Goal: Information Seeking & Learning: Learn about a topic

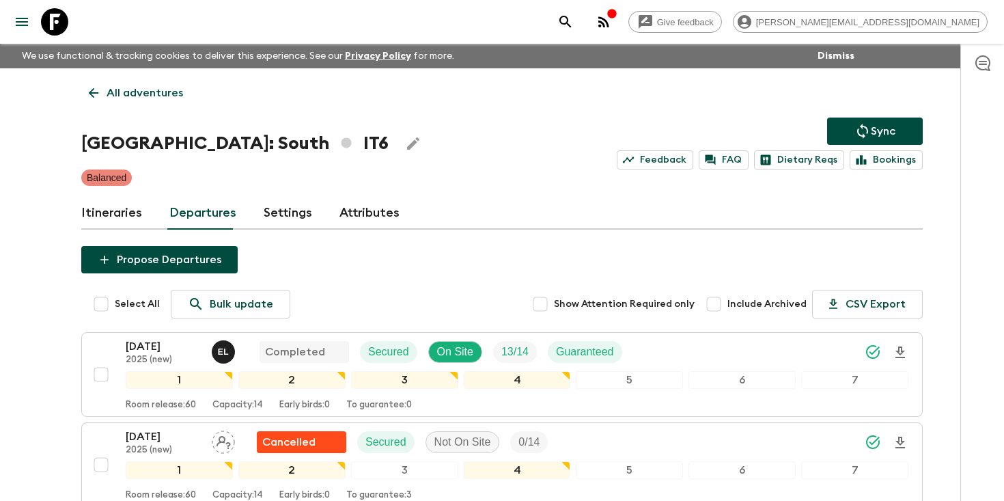
scroll to position [769, 0]
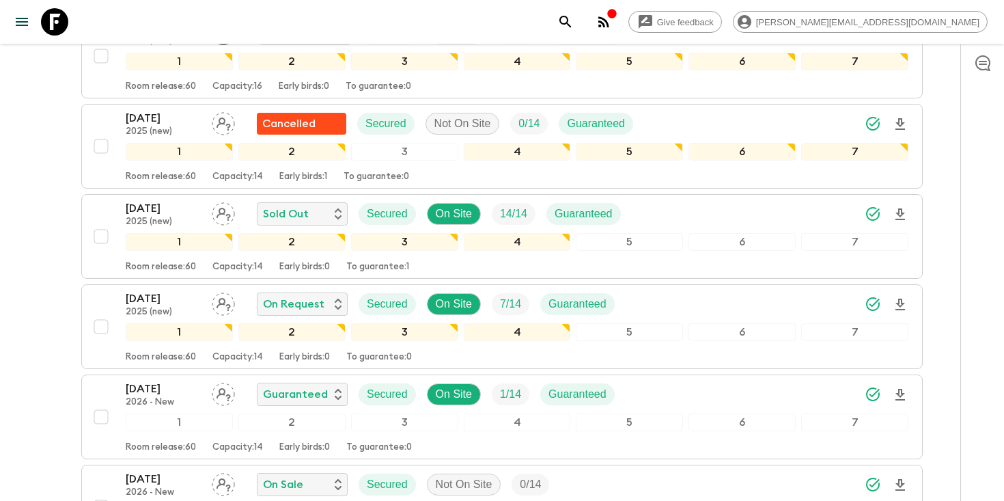
click at [571, 23] on icon "search adventures" at bounding box center [565, 22] width 12 height 12
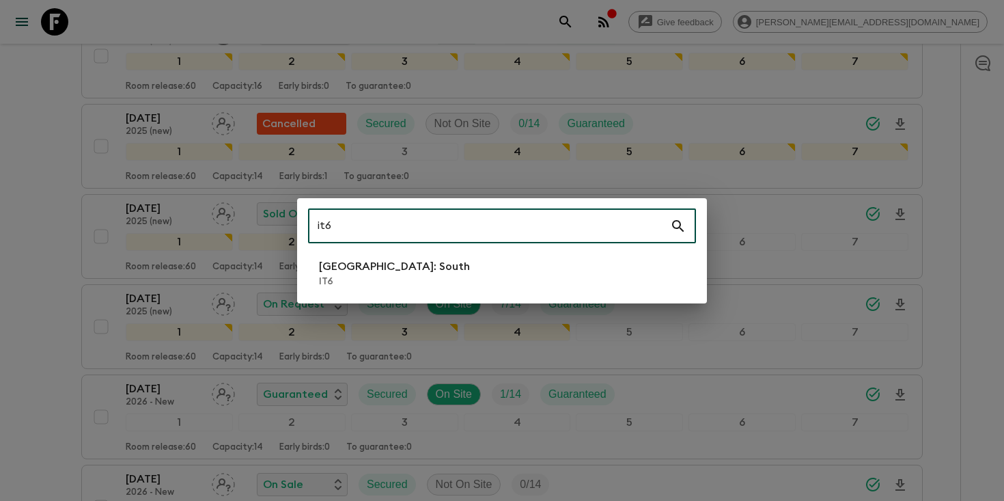
type input "it6"
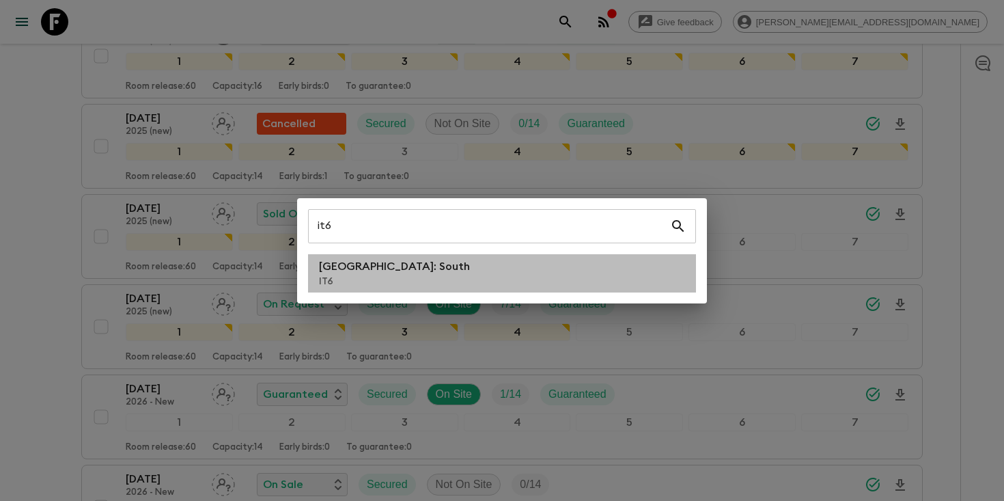
click at [369, 273] on p "[GEOGRAPHIC_DATA]: South" at bounding box center [394, 266] width 151 height 16
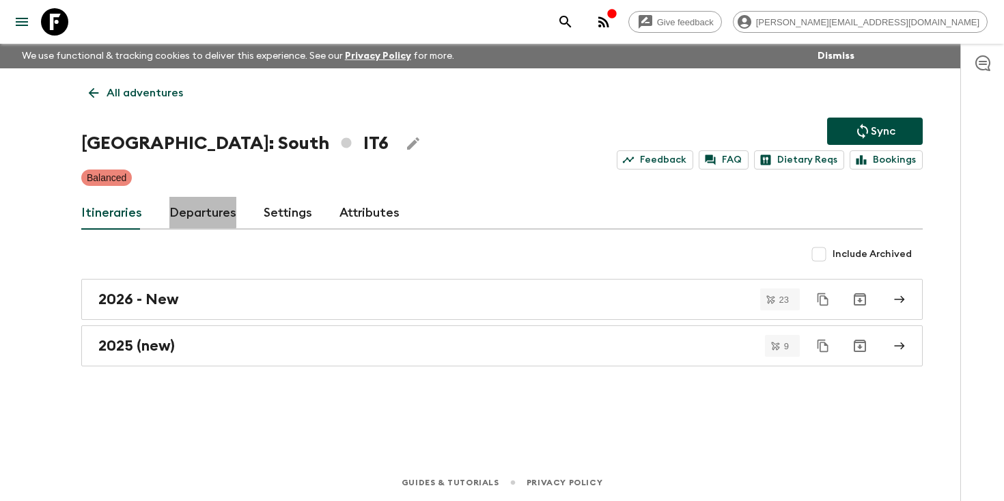
click at [188, 211] on link "Departures" at bounding box center [202, 213] width 67 height 33
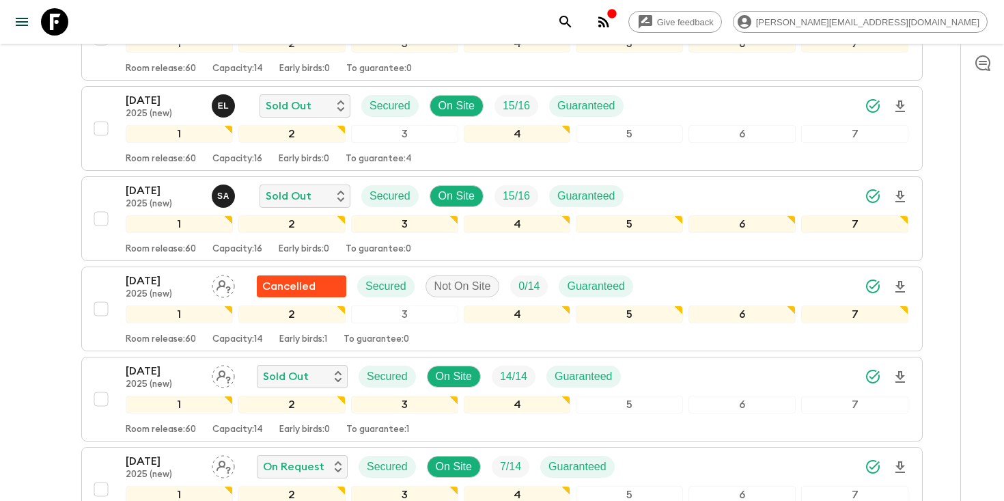
scroll to position [772, 0]
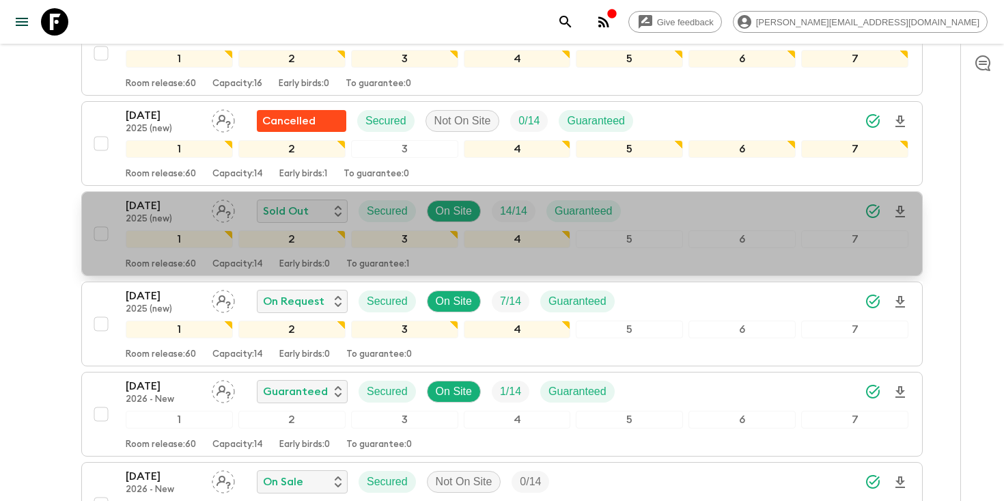
click at [158, 208] on p "[DATE]" at bounding box center [163, 205] width 75 height 16
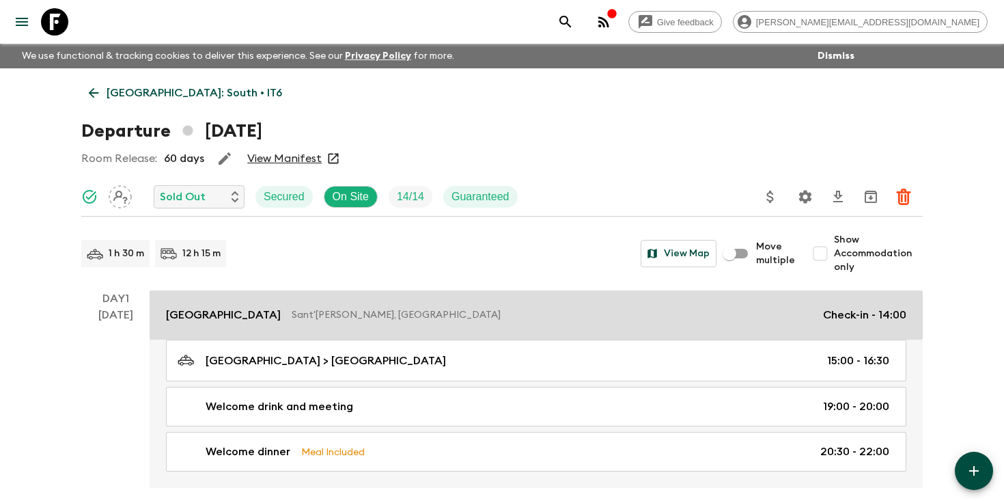
click at [295, 311] on p "Sant'[PERSON_NAME], [GEOGRAPHIC_DATA]" at bounding box center [552, 315] width 520 height 14
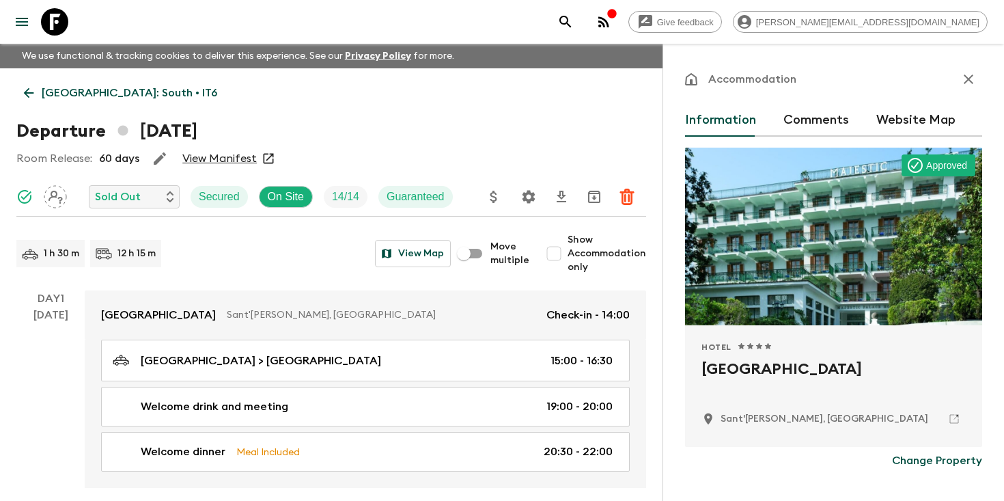
copy h2 "[GEOGRAPHIC_DATA]"
drag, startPoint x: 865, startPoint y: 371, endPoint x: 663, endPoint y: 370, distance: 202.1
click at [663, 370] on div "Accommodation Information Comments Website Map Approved Hotel 1 Star 2 Stars 3 …" at bounding box center [832, 294] width 341 height 501
click at [52, 90] on p "[GEOGRAPHIC_DATA]: South • IT6" at bounding box center [129, 93] width 175 height 16
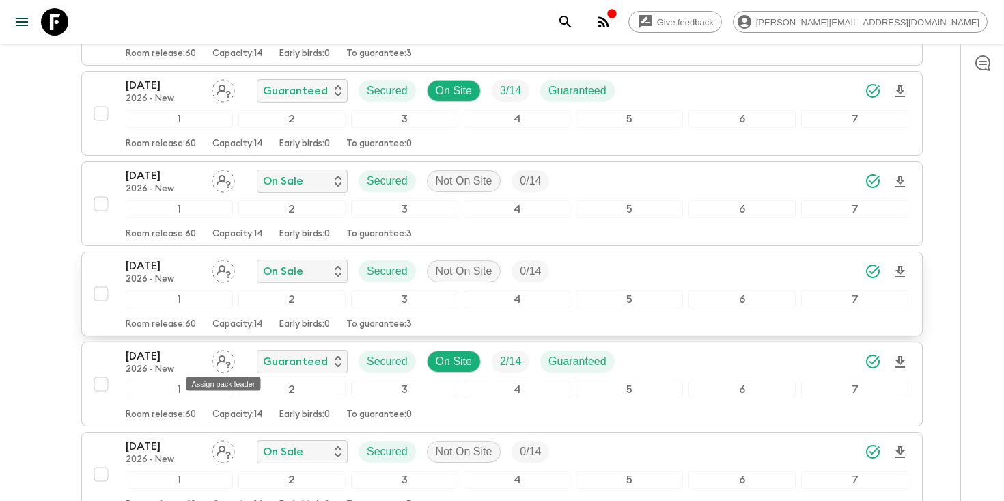
scroll to position [1541, 0]
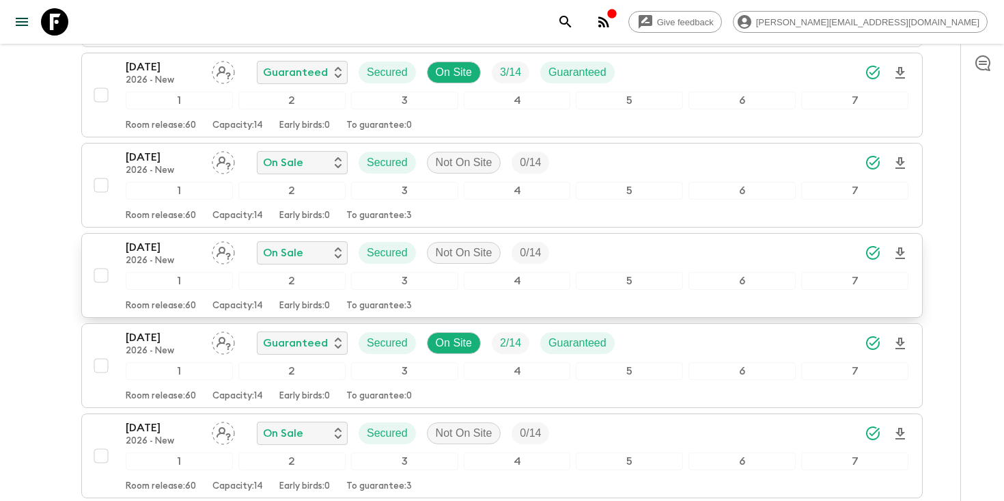
click at [158, 248] on p "[DATE]" at bounding box center [163, 247] width 75 height 16
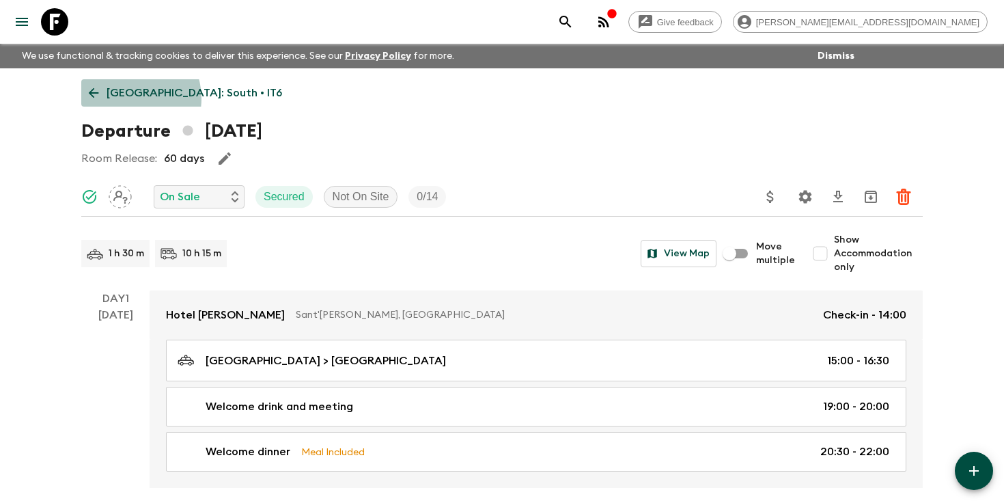
click at [126, 98] on p "[GEOGRAPHIC_DATA]: South • IT6" at bounding box center [194, 93] width 175 height 16
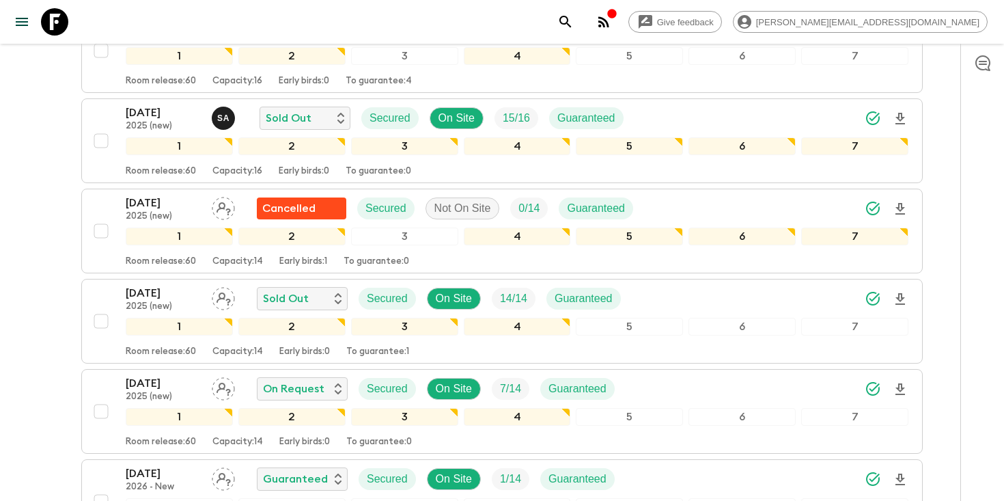
scroll to position [686, 0]
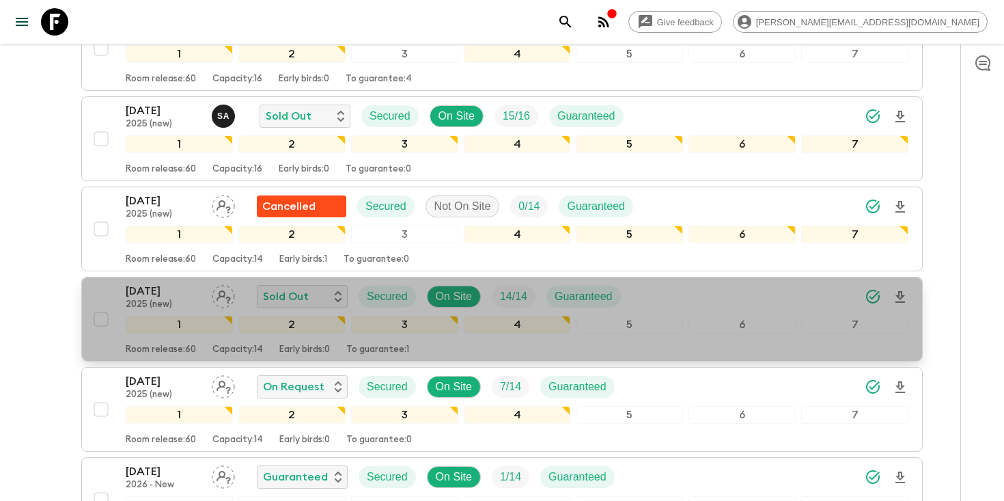
click at [172, 283] on p "[DATE]" at bounding box center [163, 291] width 75 height 16
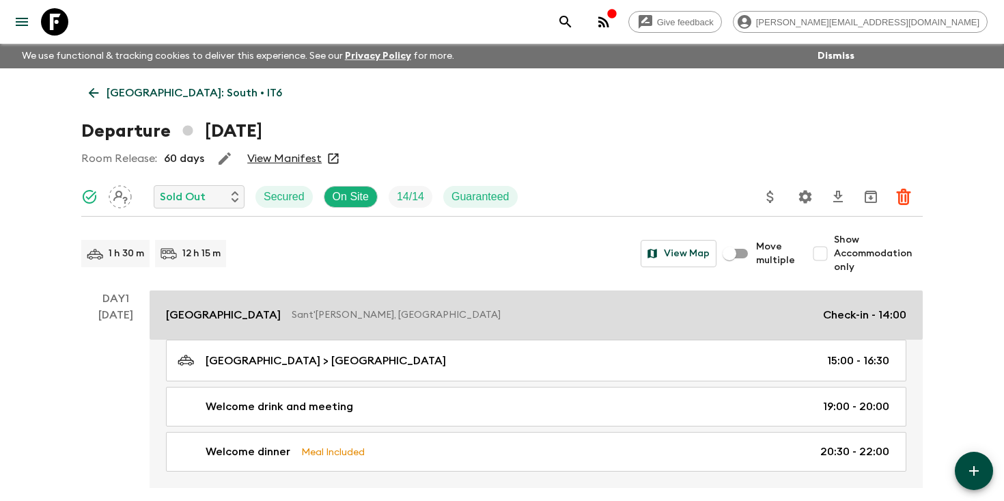
click at [287, 318] on div "[GEOGRAPHIC_DATA][PERSON_NAME], [GEOGRAPHIC_DATA] Check-in - 14:00" at bounding box center [536, 315] width 740 height 16
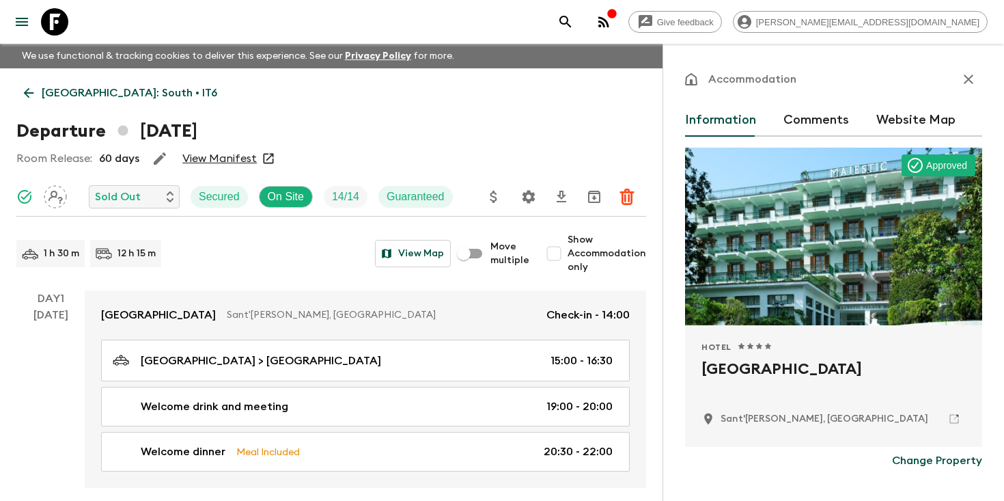
drag, startPoint x: 875, startPoint y: 371, endPoint x: 675, endPoint y: 371, distance: 200.8
click at [674, 371] on div "Accommodation Information Comments Website Map Approved Hotel 1 Star 2 Stars 3 …" at bounding box center [832, 294] width 341 height 501
copy h2 "[GEOGRAPHIC_DATA]"
click at [574, 21] on icon "search adventures" at bounding box center [565, 22] width 16 height 16
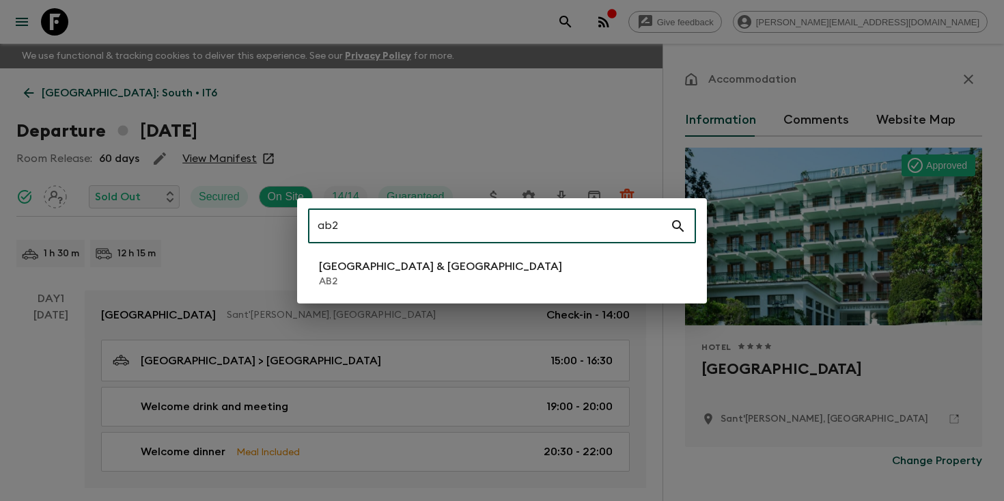
type input "ab2"
click at [460, 258] on li "Argentina & [GEOGRAPHIC_DATA] AB2" at bounding box center [502, 273] width 388 height 38
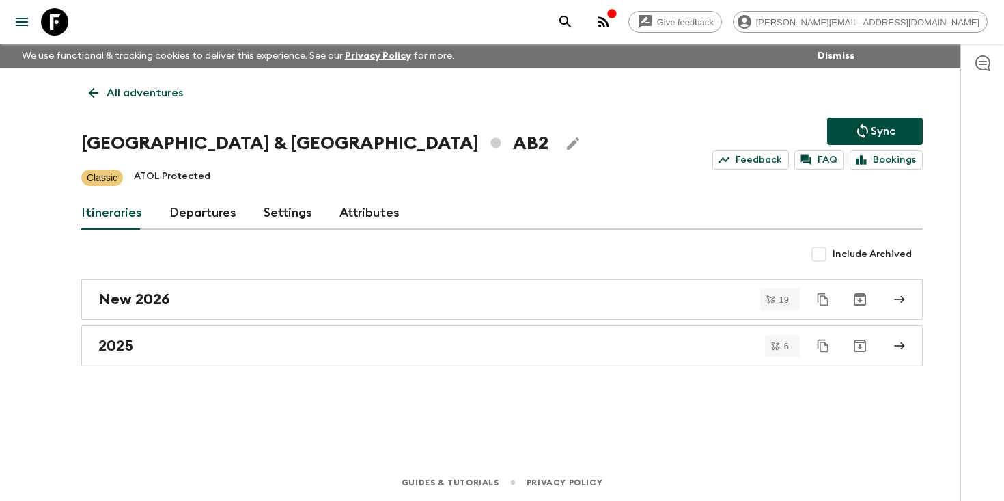
click at [212, 216] on link "Departures" at bounding box center [202, 213] width 67 height 33
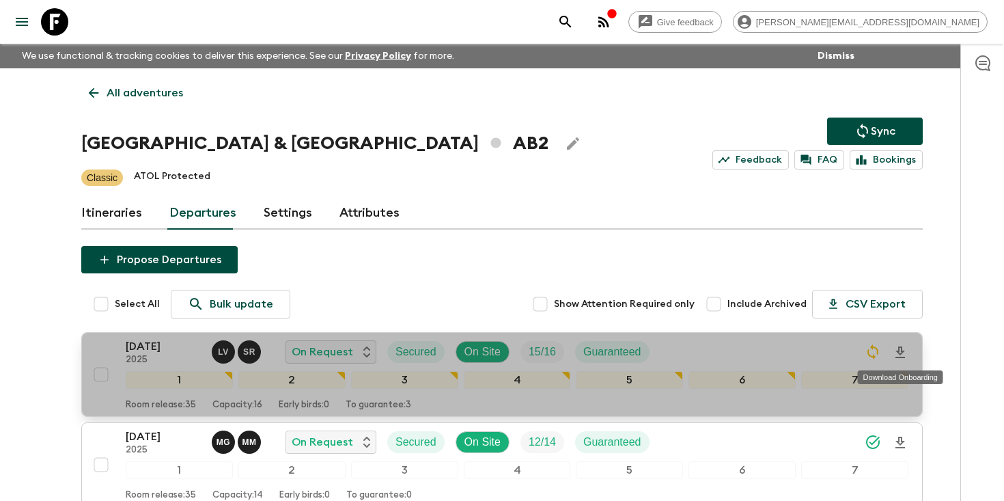
click at [901, 350] on icon "Download Onboarding" at bounding box center [900, 352] width 10 height 12
click at [147, 349] on p "[DATE]" at bounding box center [163, 346] width 75 height 16
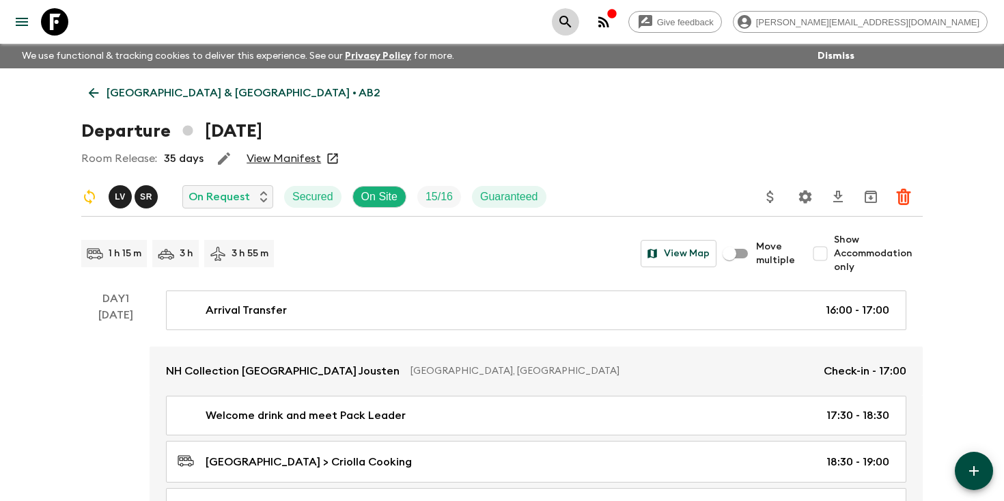
click at [574, 23] on icon "search adventures" at bounding box center [565, 22] width 16 height 16
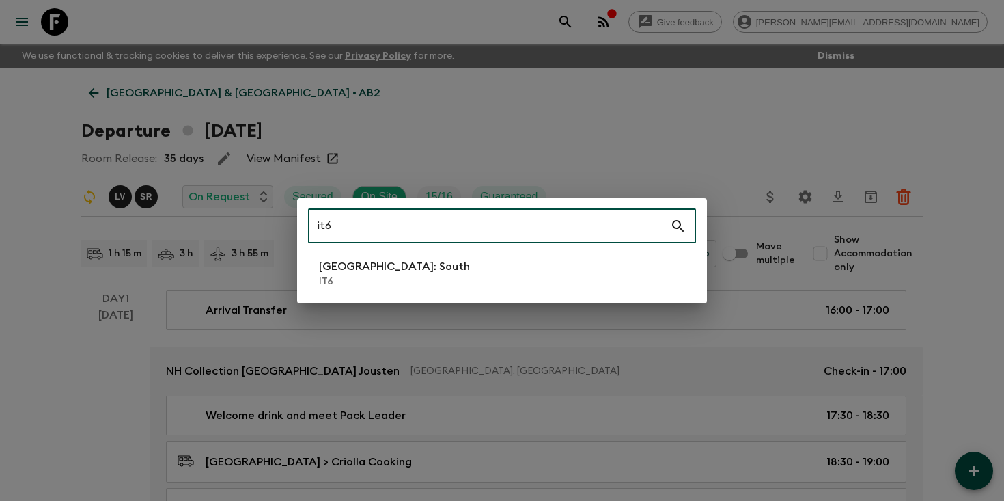
type input "it6"
click at [345, 284] on p "IT6" at bounding box center [394, 282] width 151 height 14
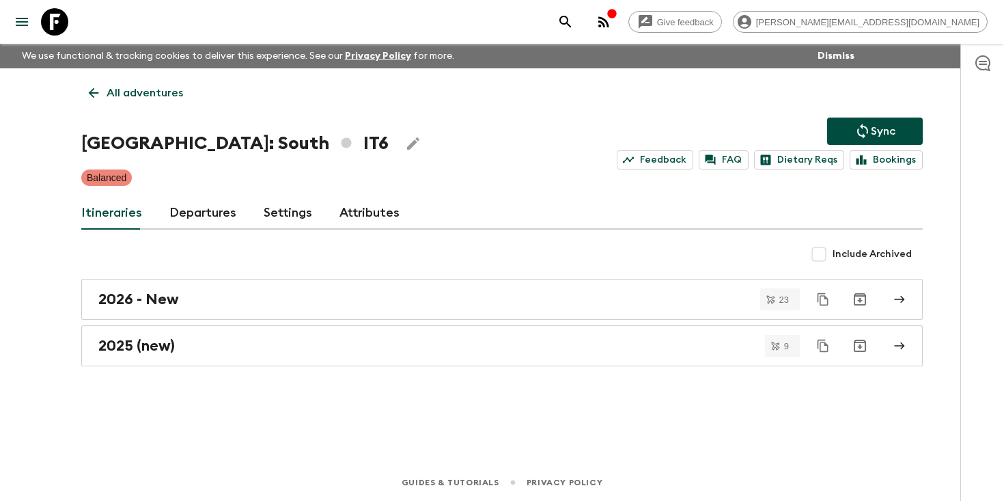
click at [212, 209] on link "Departures" at bounding box center [202, 213] width 67 height 33
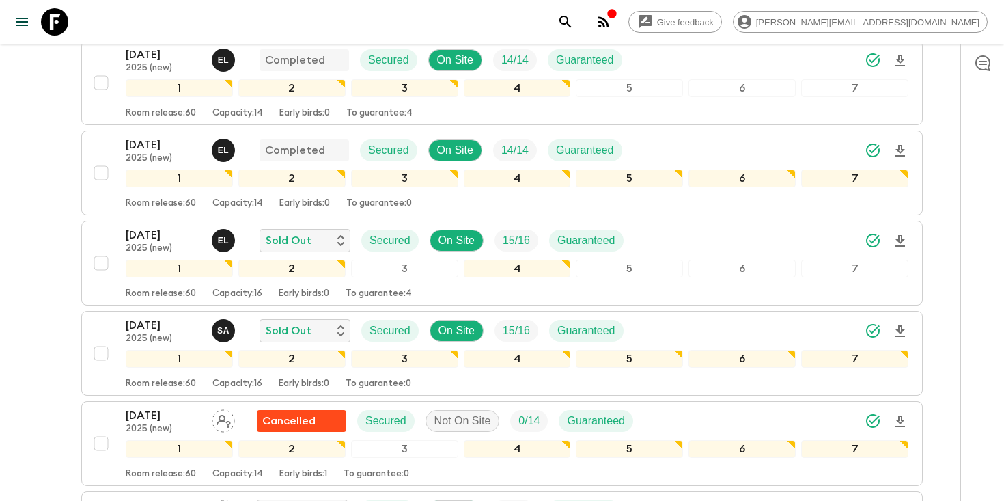
scroll to position [594, 0]
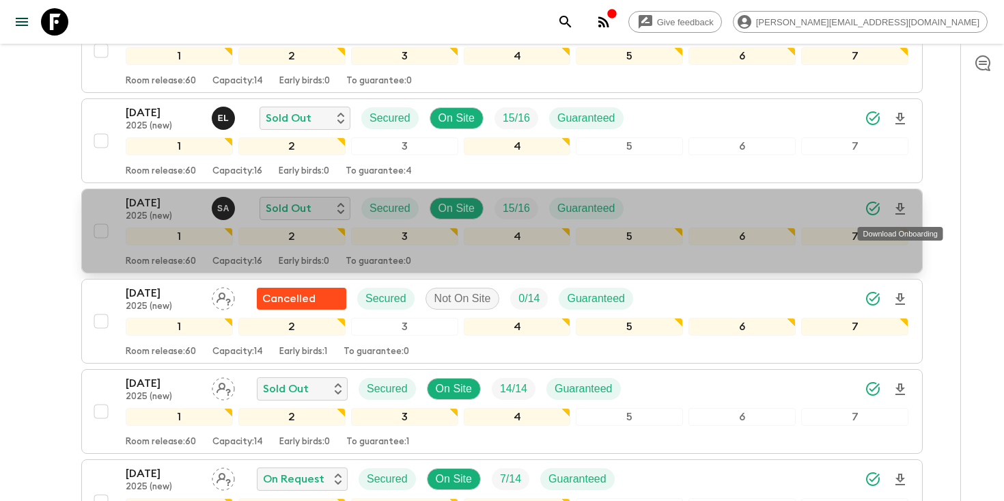
click at [897, 204] on icon "Download Onboarding" at bounding box center [900, 209] width 16 height 16
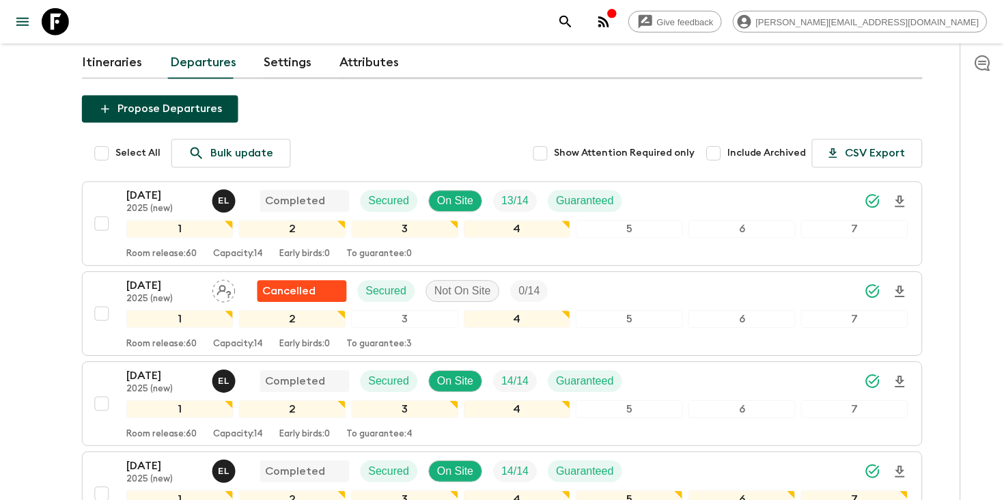
scroll to position [0, 0]
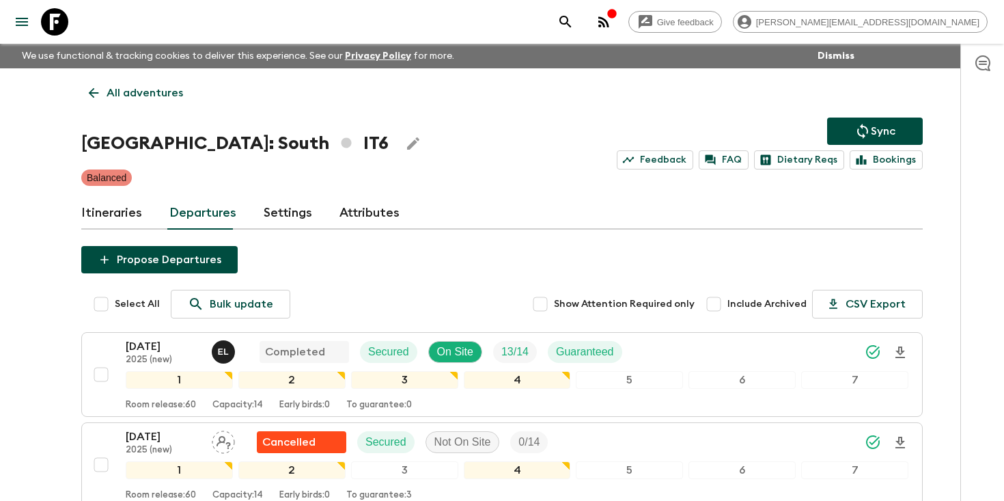
click at [132, 91] on p "All adventures" at bounding box center [145, 93] width 76 height 16
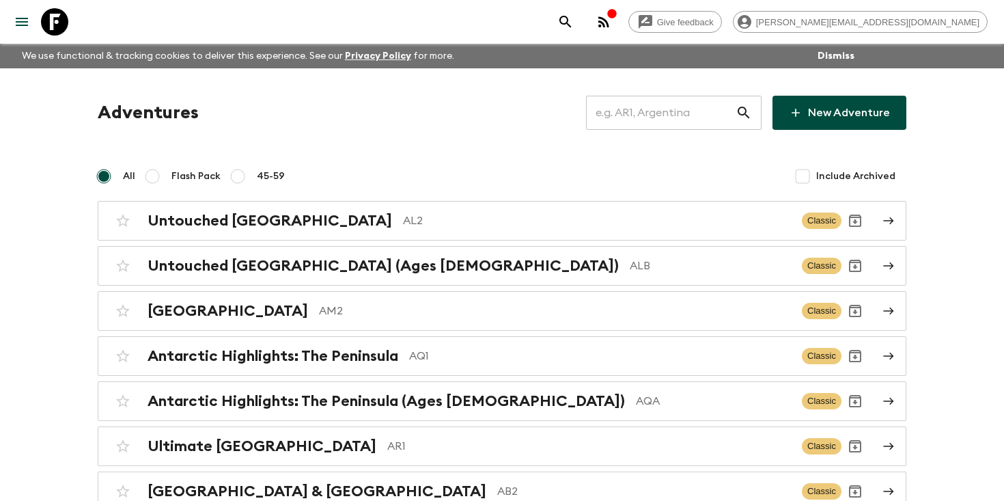
click at [686, 113] on input "text" at bounding box center [661, 113] width 150 height 38
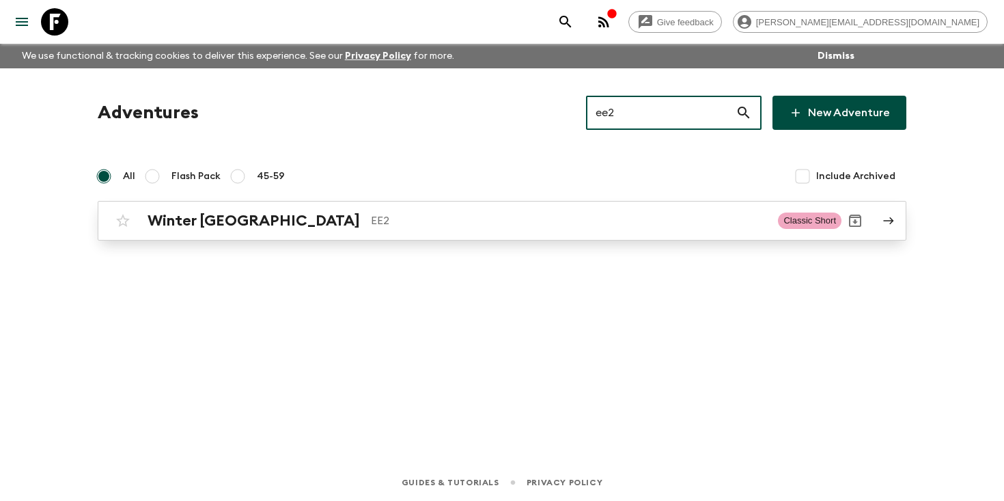
type input "ee2"
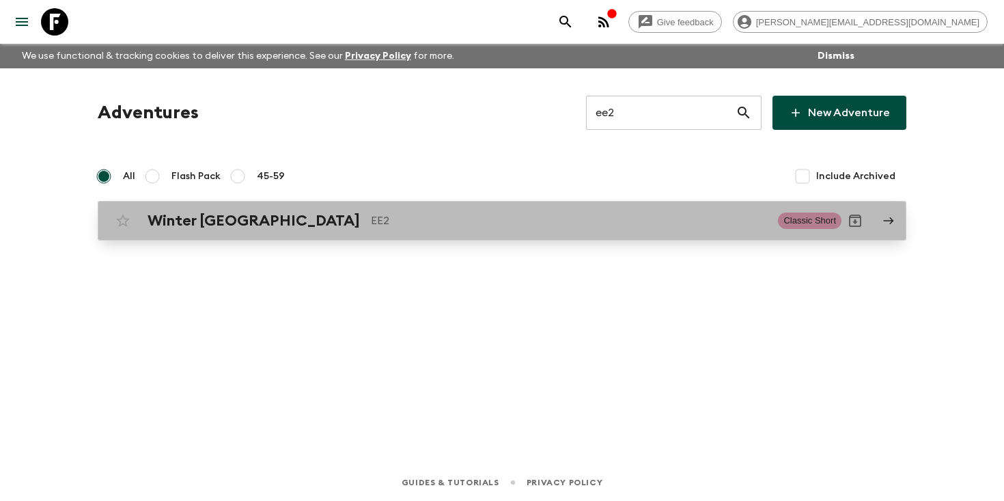
click at [371, 220] on p "EE2" at bounding box center [569, 220] width 396 height 16
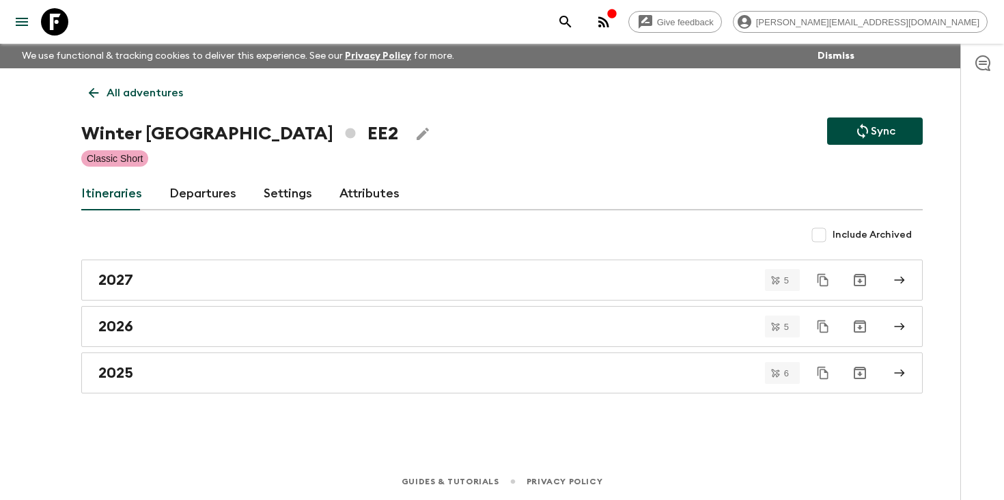
click at [571, 18] on icon "search adventures" at bounding box center [565, 22] width 12 height 12
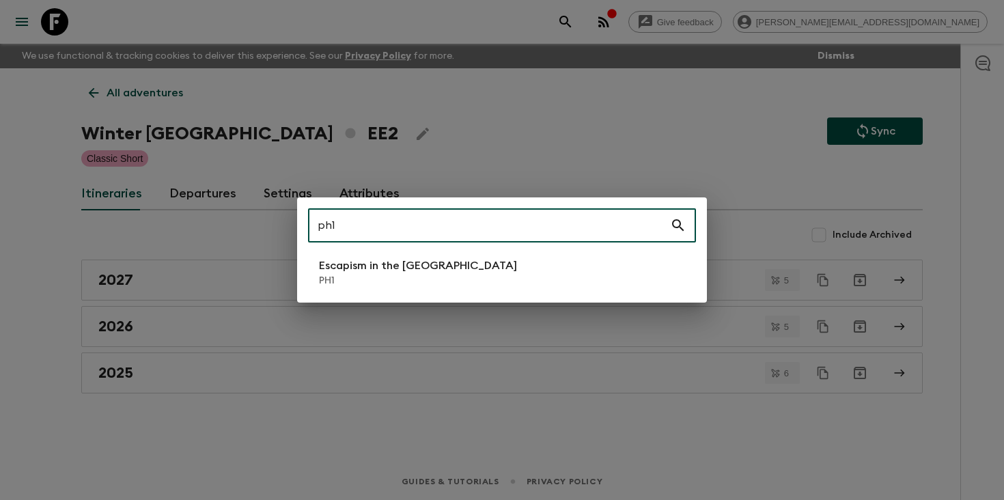
type input "ph1"
click at [472, 281] on li "Escapism in the [GEOGRAPHIC_DATA] PH1" at bounding box center [502, 272] width 388 height 38
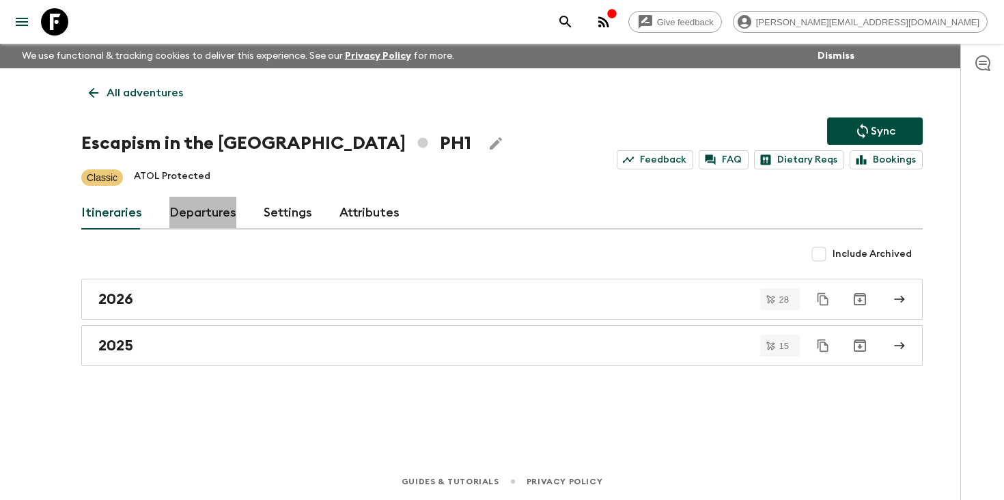
click at [203, 208] on link "Departures" at bounding box center [202, 213] width 67 height 33
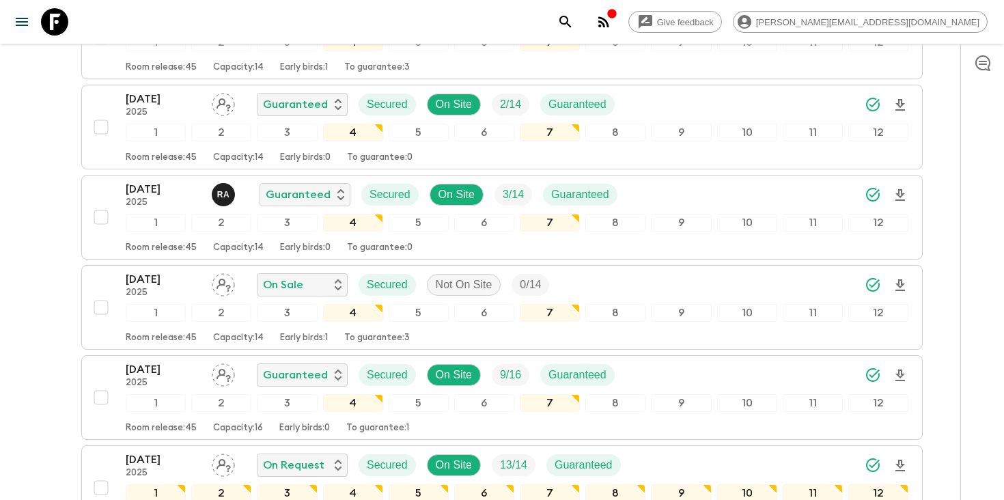
scroll to position [1964, 0]
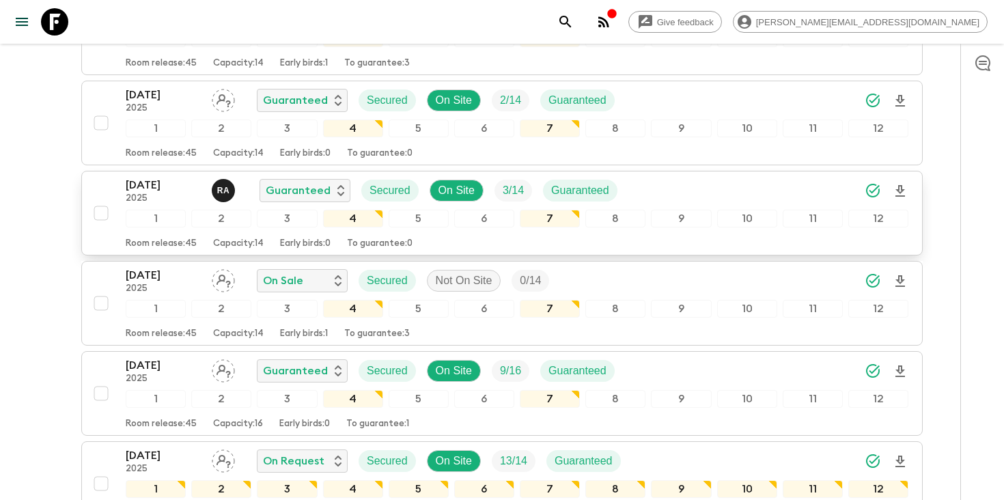
click at [126, 194] on p "2025" at bounding box center [163, 198] width 75 height 11
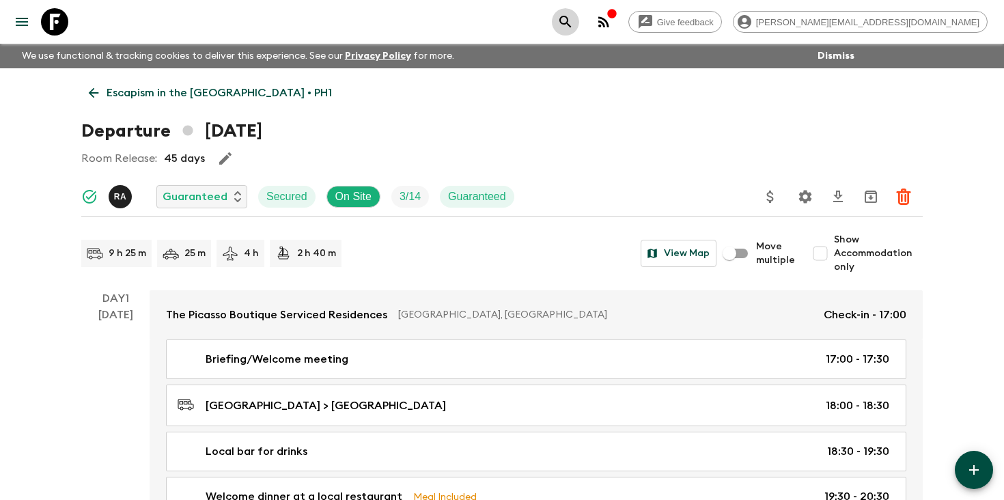
click at [574, 25] on icon "search adventures" at bounding box center [565, 22] width 16 height 16
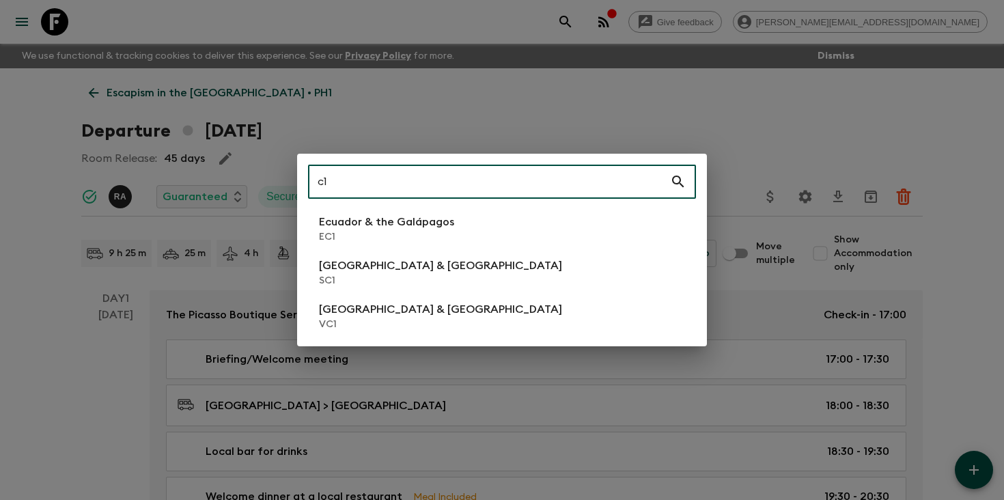
type input "c1"
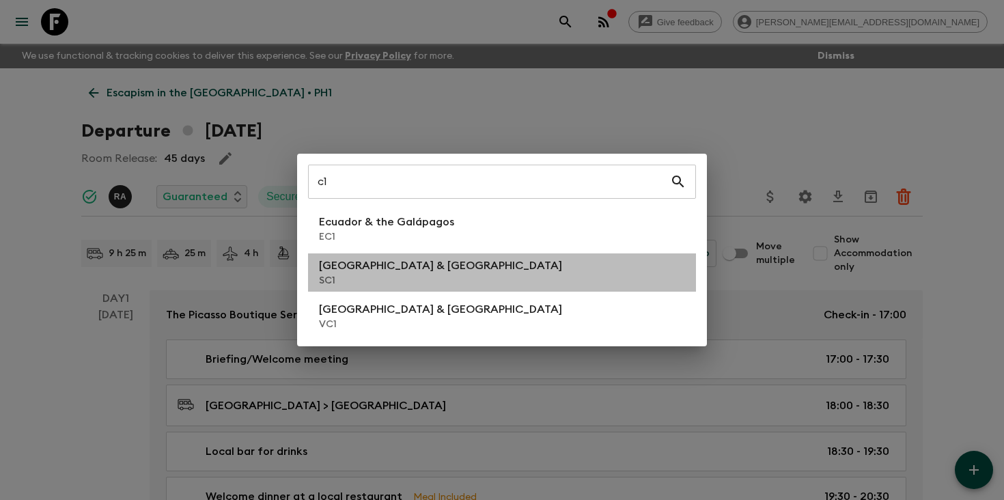
click at [410, 279] on p "SC1" at bounding box center [440, 281] width 243 height 14
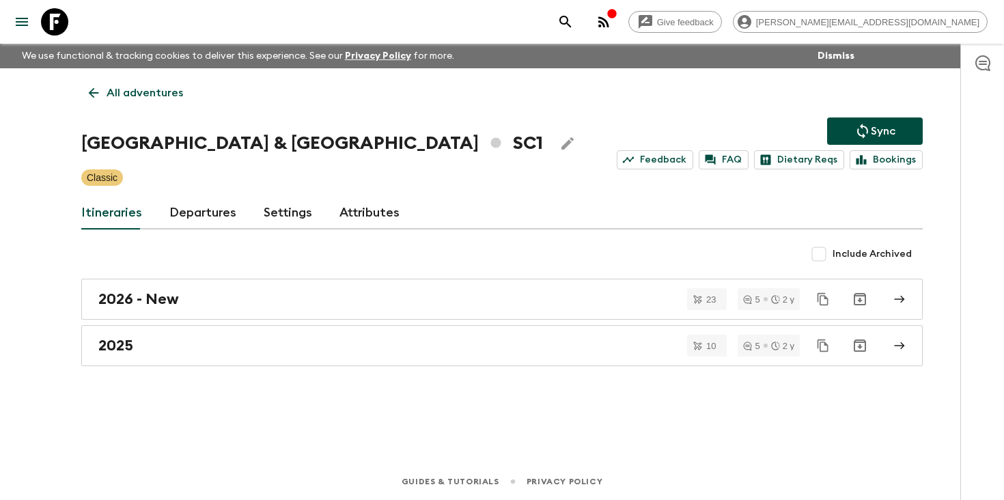
click at [201, 213] on link "Departures" at bounding box center [202, 213] width 67 height 33
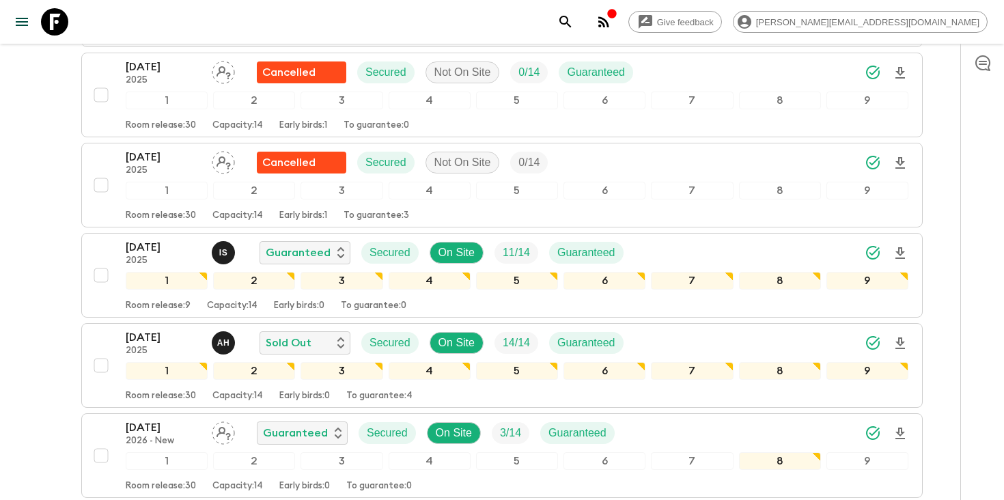
scroll to position [1722, 0]
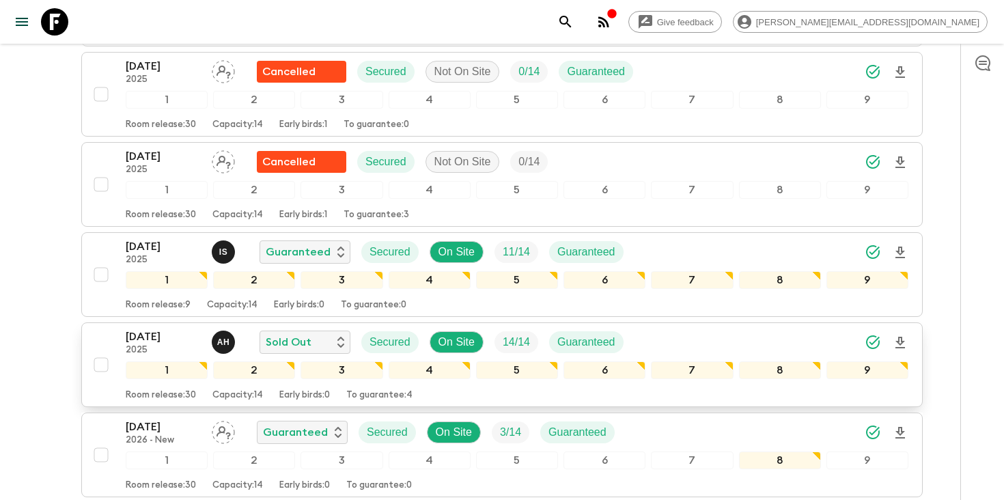
click at [126, 334] on p "[DATE]" at bounding box center [163, 336] width 75 height 16
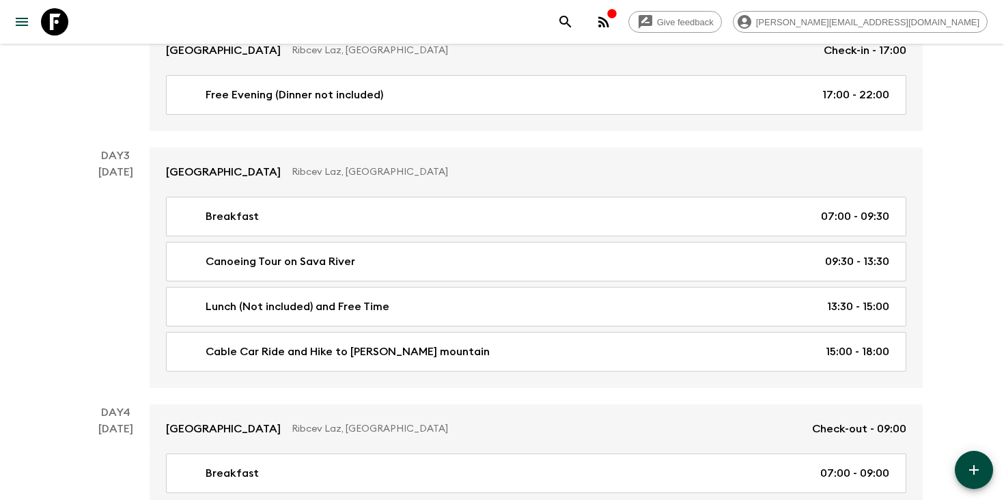
scroll to position [925, 0]
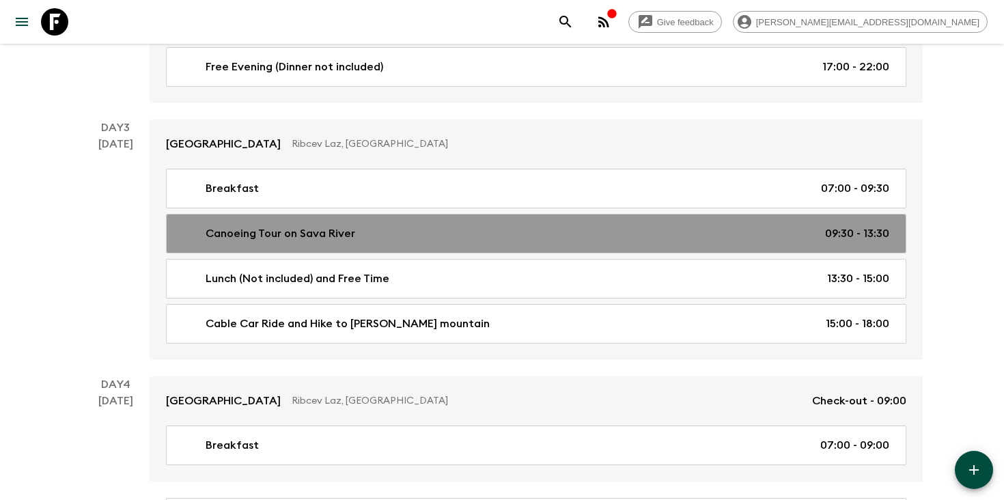
click at [410, 219] on link "Canoeing Tour on Sava River 09:30 - 13:30" at bounding box center [536, 234] width 740 height 40
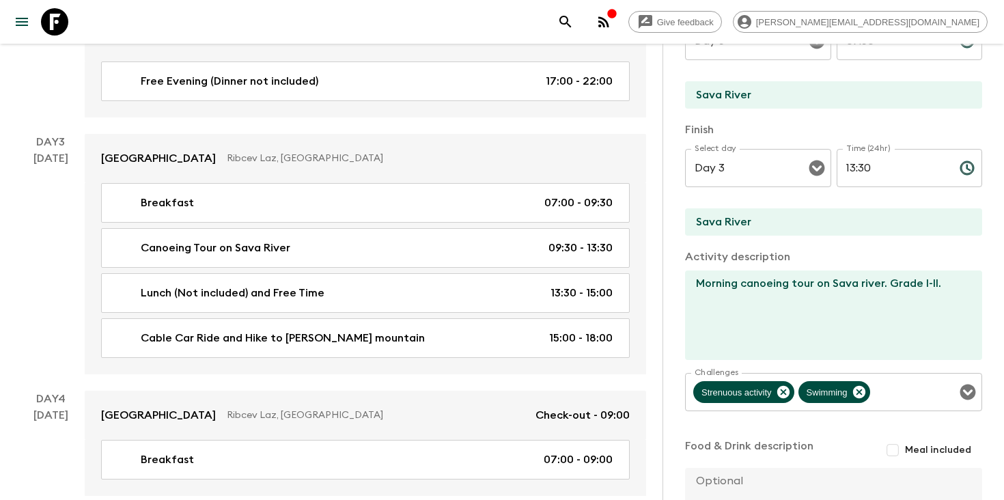
scroll to position [283, 0]
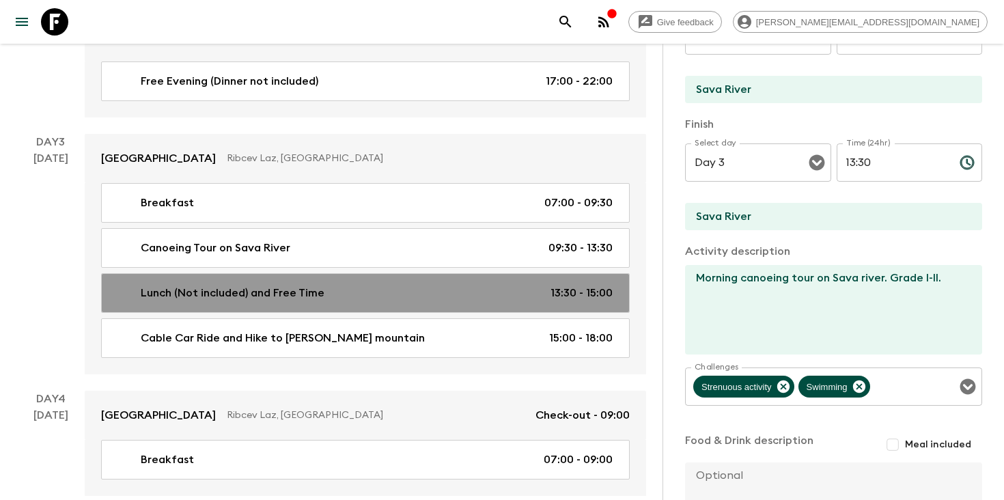
click at [435, 313] on link "Lunch (Not included) and Free Time 13:30 - 15:00" at bounding box center [365, 293] width 529 height 40
type input "Lunch (Not included) and Free Time"
type textarea "Lunch not included"
type input "13:30"
type input "15:00"
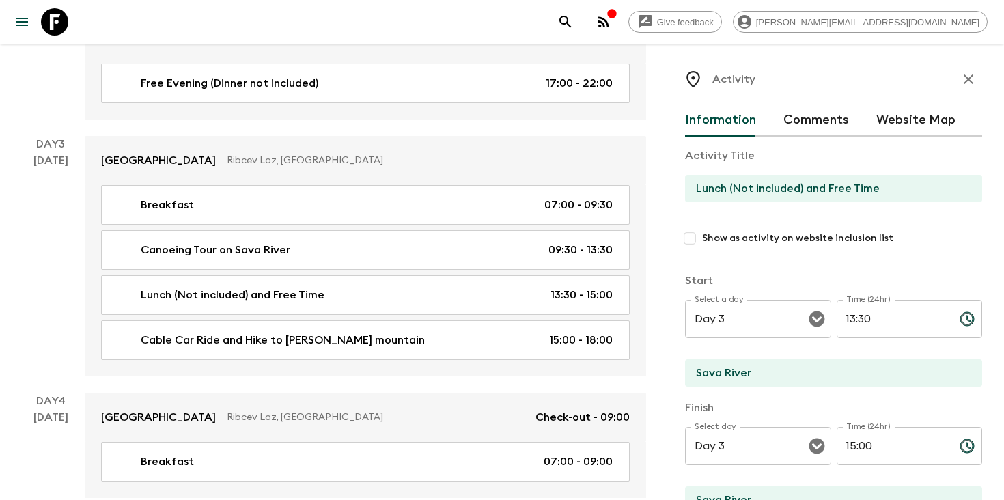
scroll to position [122, 0]
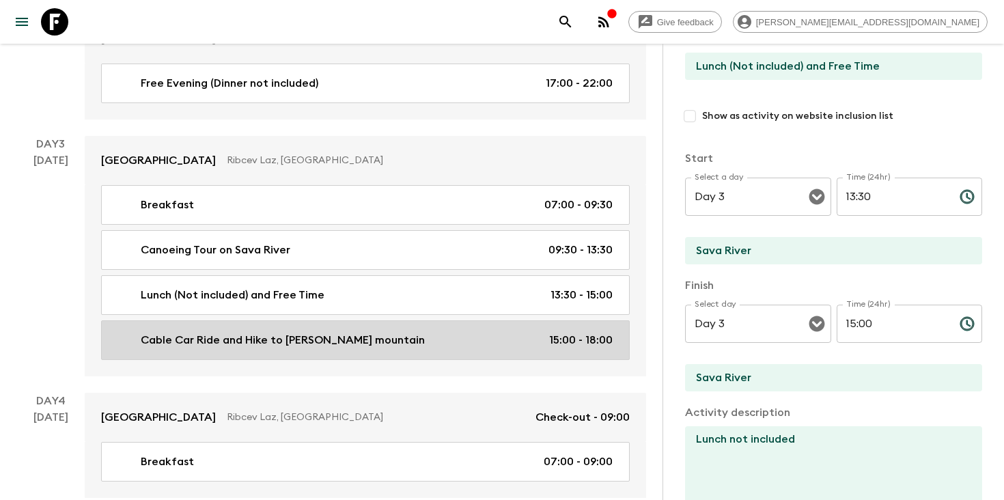
click at [365, 348] on div "Cable Car Ride and Hike to [PERSON_NAME] mountain 15:00 - 18:00" at bounding box center [363, 340] width 500 height 16
type input "Cable Car Ride and Hike to [PERSON_NAME] mountain"
type input "Bohinj"
type textarea "Cable car ride to [PERSON_NAME], optional ski lift ride to [PERSON_NAME] [PERSO…"
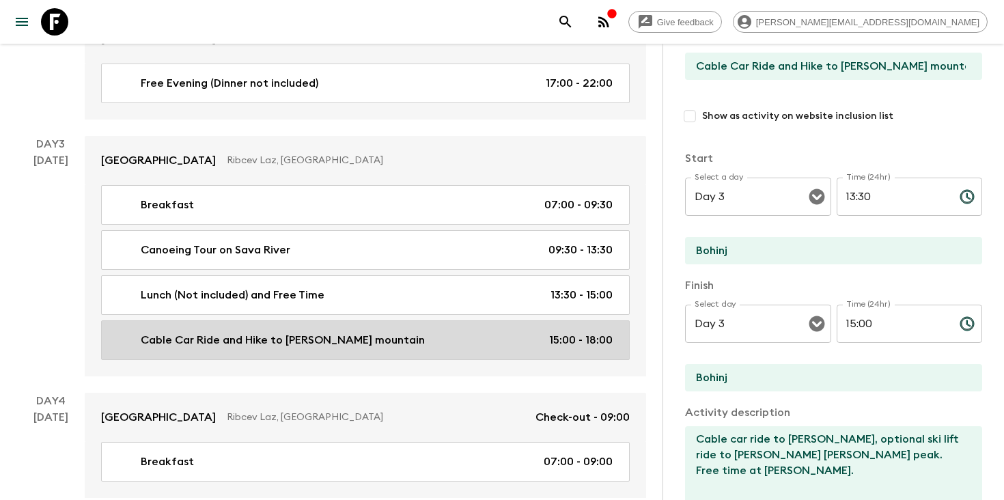
type input "15:00"
type input "18:00"
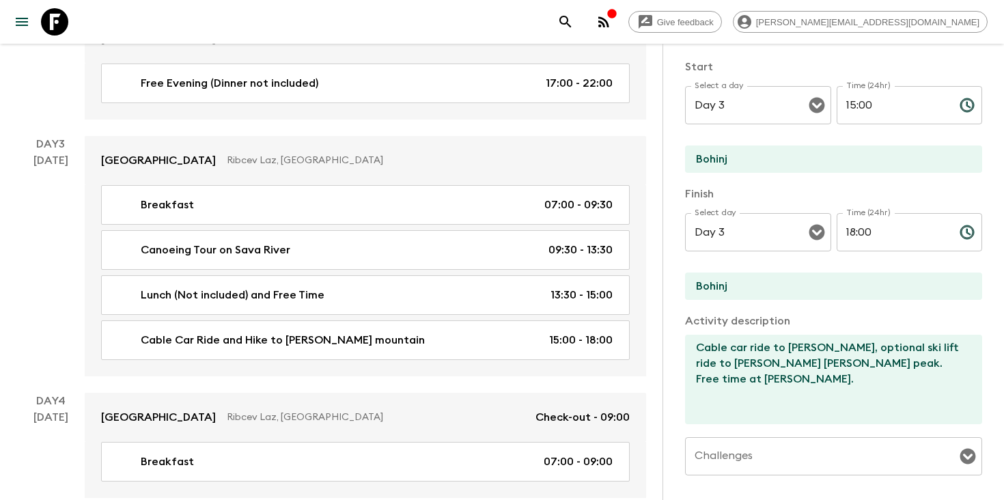
scroll to position [229, 0]
